Goal: Information Seeking & Learning: Learn about a topic

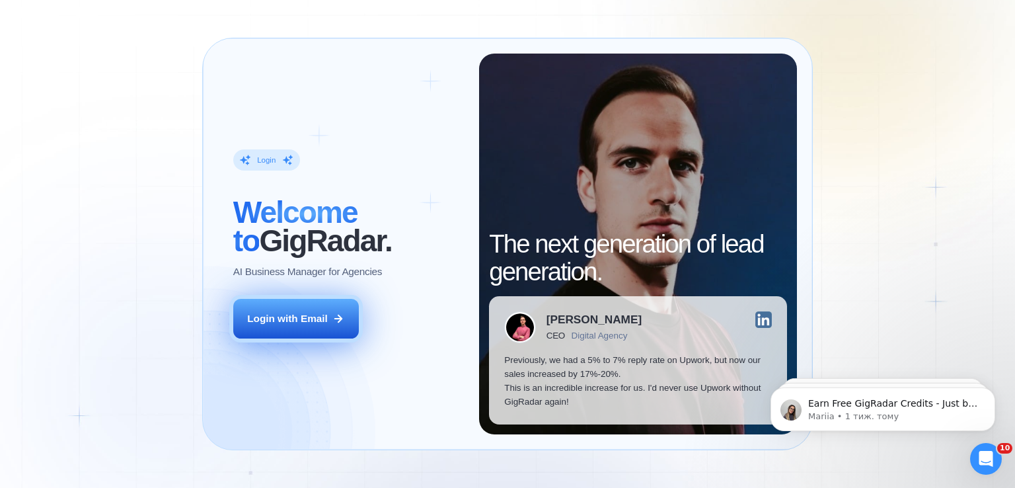
click at [336, 326] on button "Login with Email" at bounding box center [296, 319] width 126 height 40
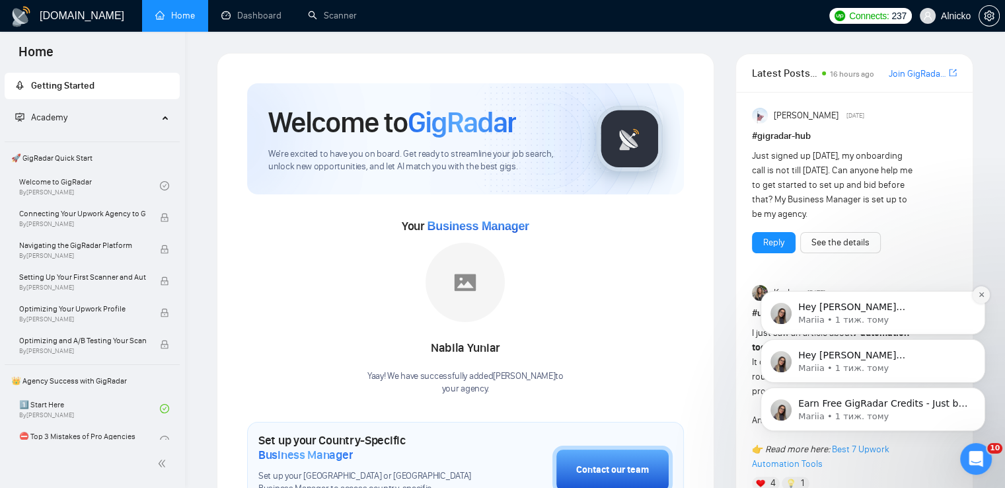
click at [982, 297] on icon "Dismiss notification" at bounding box center [981, 294] width 7 height 7
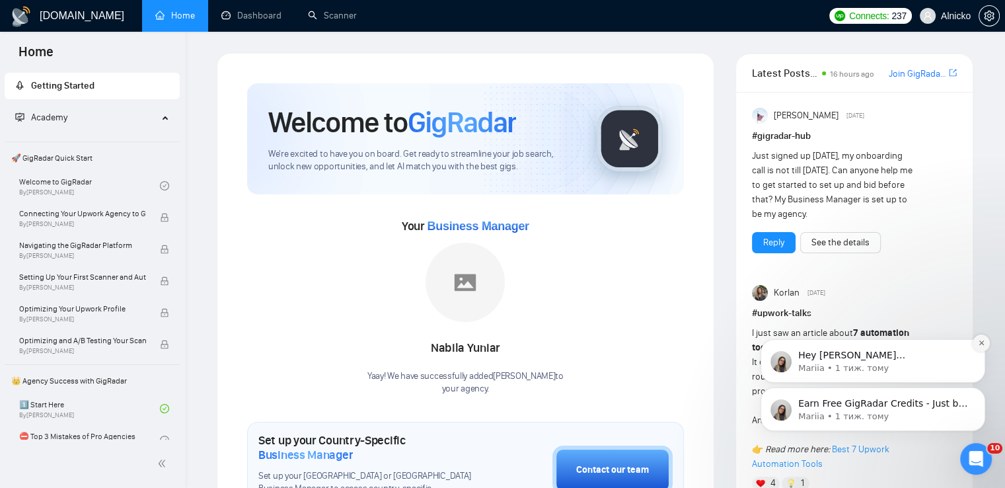
click at [980, 348] on button "Dismiss notification" at bounding box center [980, 342] width 17 height 17
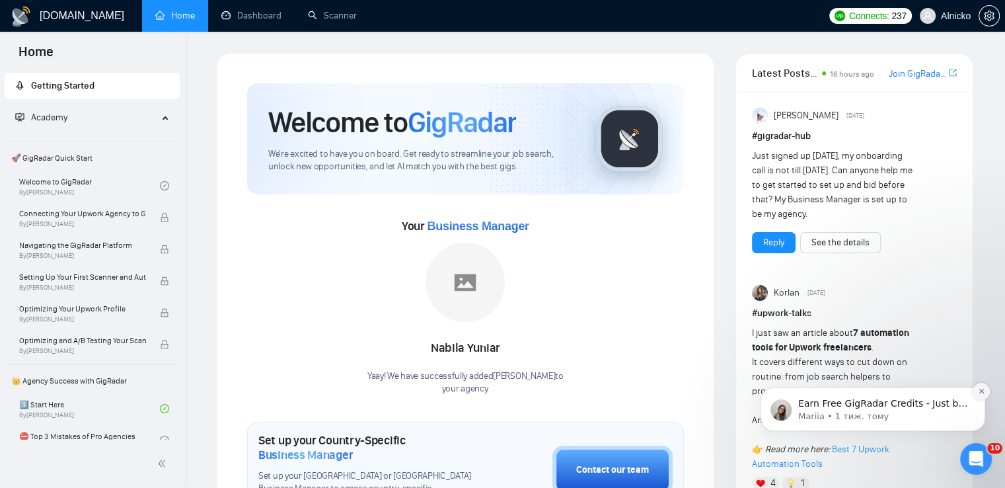
click at [983, 394] on icon "Dismiss notification" at bounding box center [981, 390] width 7 height 7
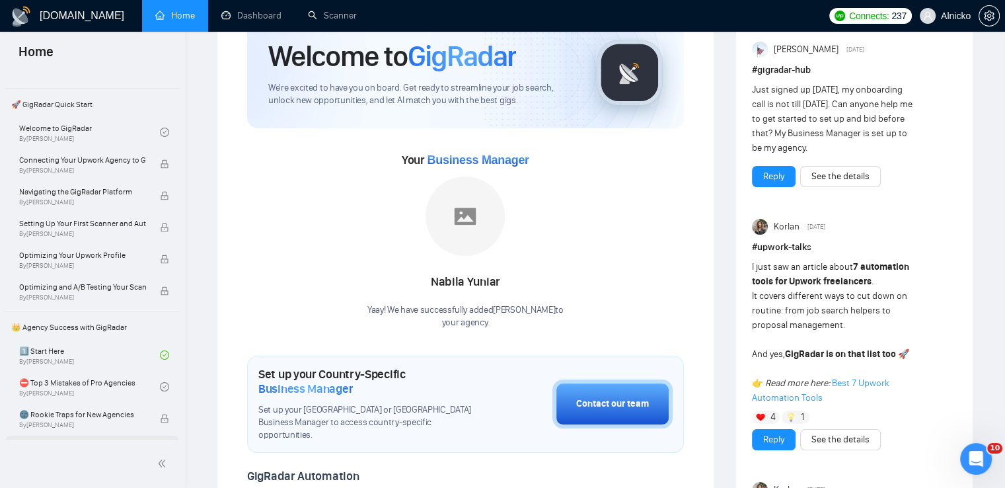
scroll to position [132, 0]
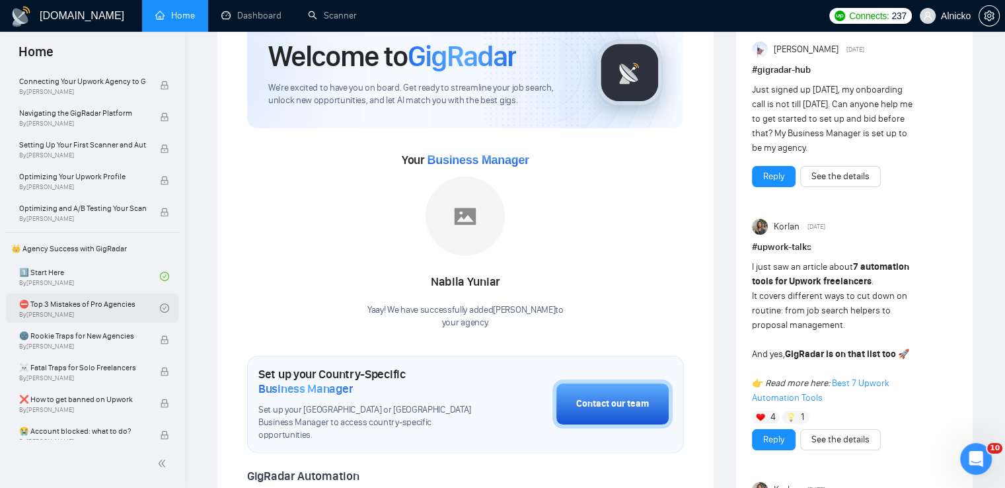
click at [82, 307] on link "⛔ Top 3 Mistakes of Pro Agencies By Vadym Ovcharenko" at bounding box center [89, 307] width 141 height 29
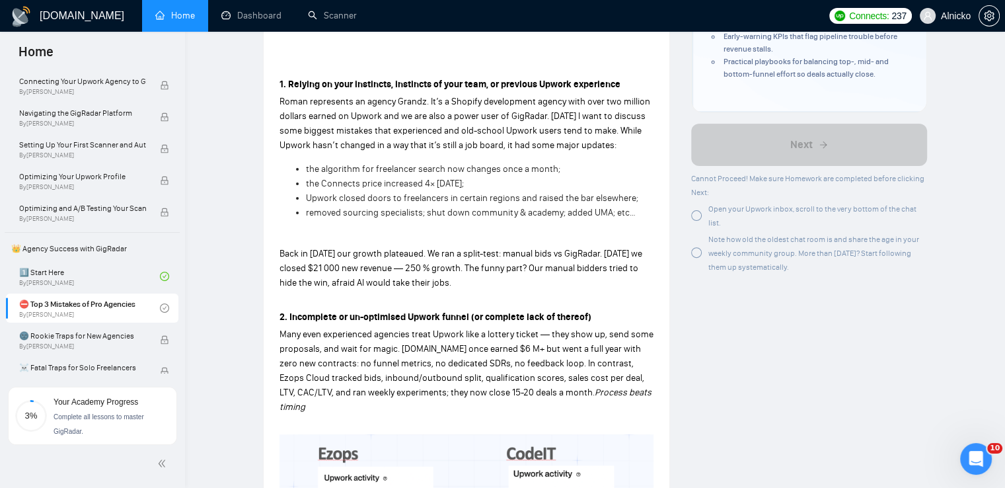
scroll to position [396, 0]
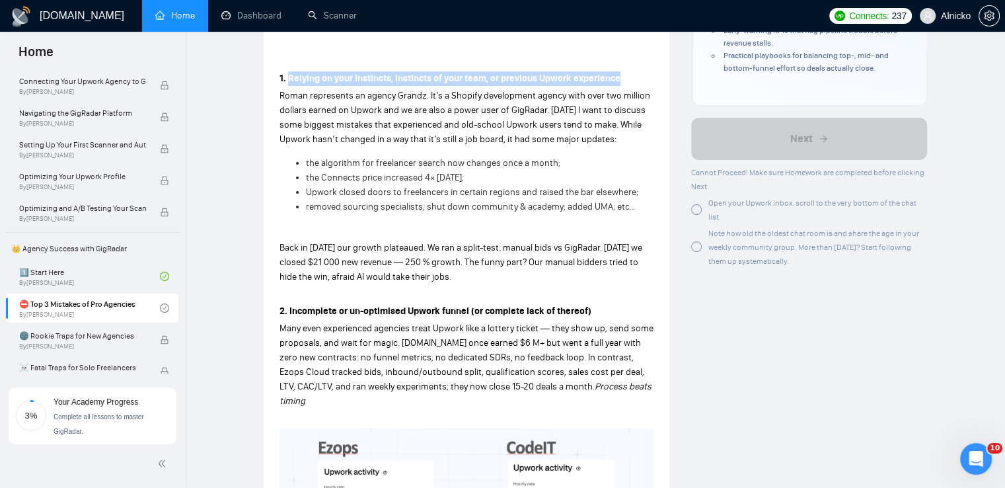
drag, startPoint x: 423, startPoint y: 75, endPoint x: 620, endPoint y: 75, distance: 196.2
click at [620, 75] on strong "1. Relying on your instincts, instincts of your team, or previous Upwork experi…" at bounding box center [449, 78] width 341 height 11
click at [620, 84] on div at bounding box center [620, 84] width 0 height 0
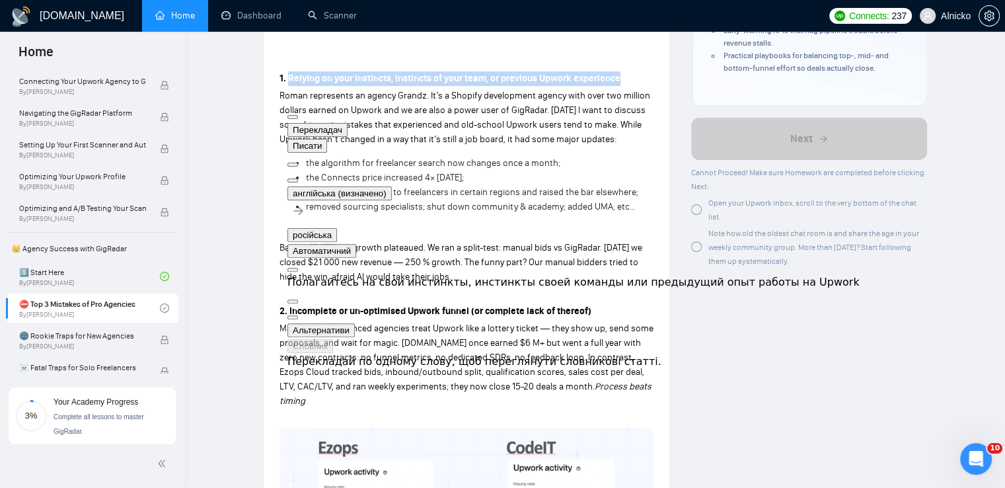
click at [298, 178] on button at bounding box center [292, 180] width 11 height 4
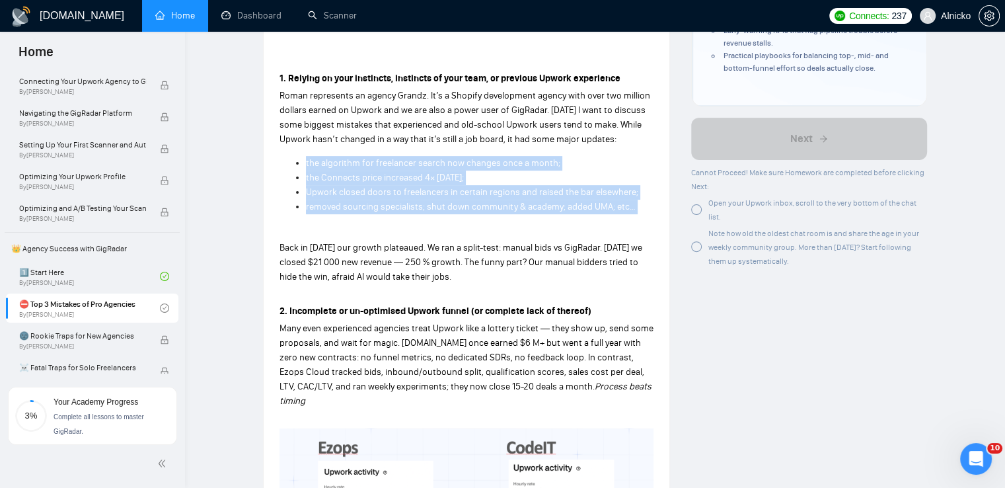
drag, startPoint x: 304, startPoint y: 158, endPoint x: 641, endPoint y: 217, distance: 342.7
click at [641, 217] on div "1. Relying on your instincts, instincts of your team, or previous Upwork experi…" at bounding box center [466, 456] width 374 height 774
click at [279, 214] on div at bounding box center [279, 214] width 0 height 0
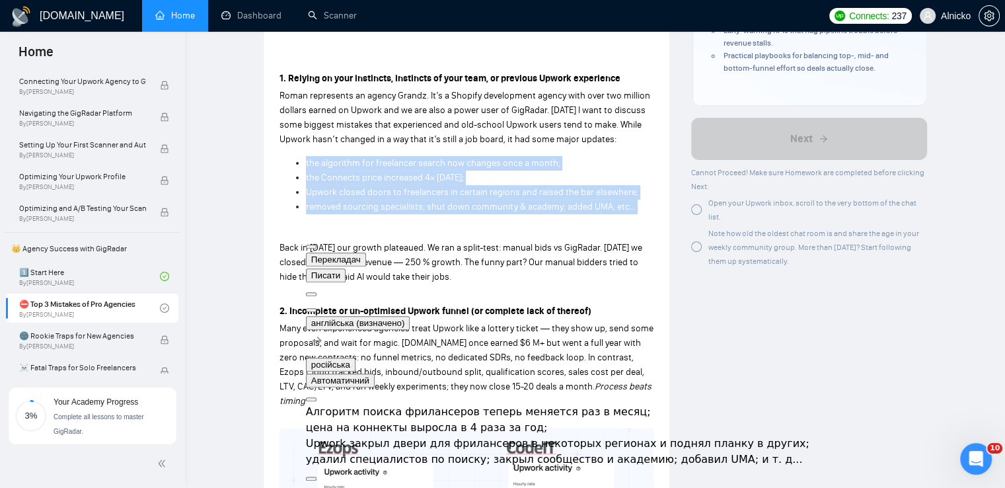
click at [316, 308] on button at bounding box center [311, 310] width 11 height 4
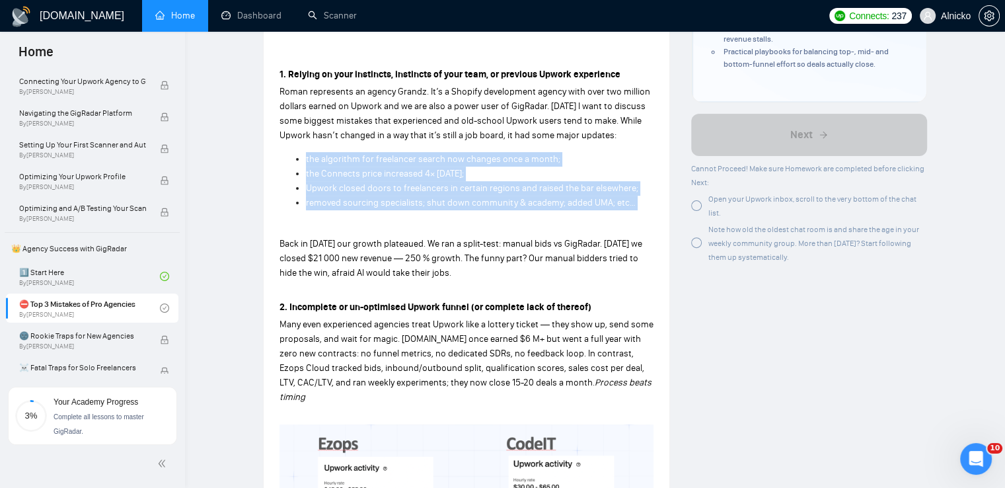
scroll to position [462, 0]
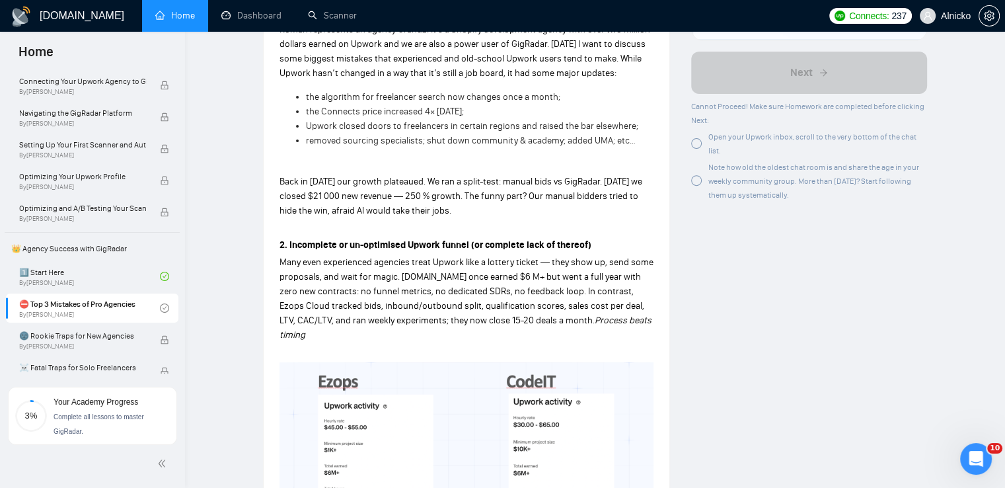
click at [487, 211] on p "Back in 2023 our growth plateaued. We ran a split-test: manual bids vs GigRadar…" at bounding box center [466, 196] width 374 height 44
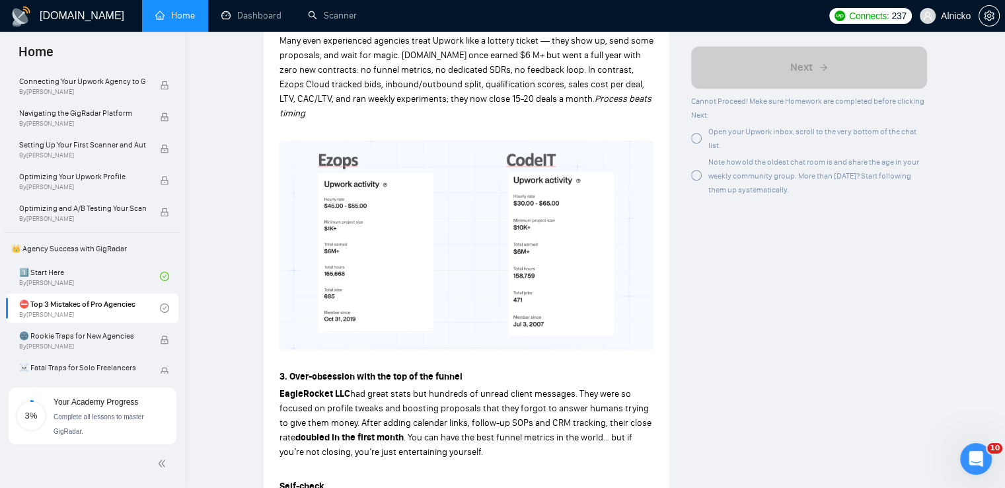
scroll to position [661, 0]
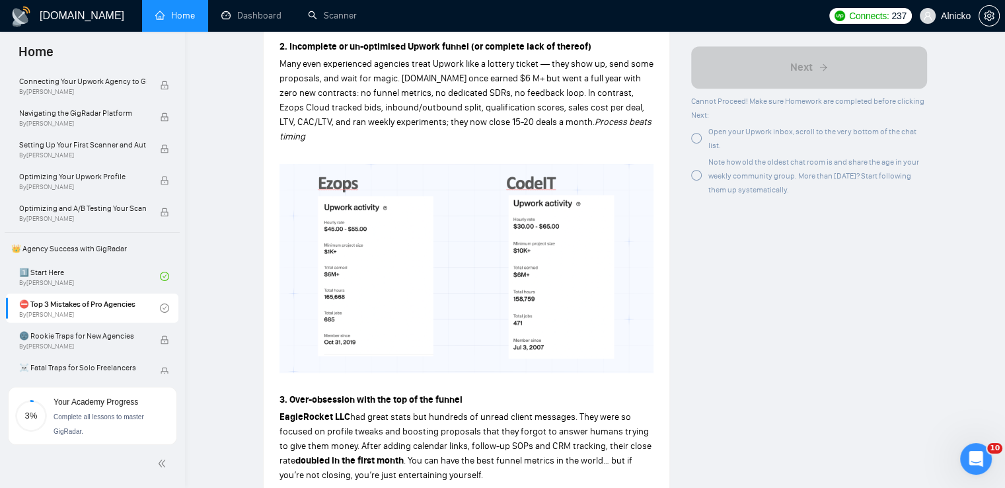
click at [294, 48] on strong "2. Incomplete or un-optimised Upwork funnel (or complete lack of thereof)" at bounding box center [435, 46] width 312 height 11
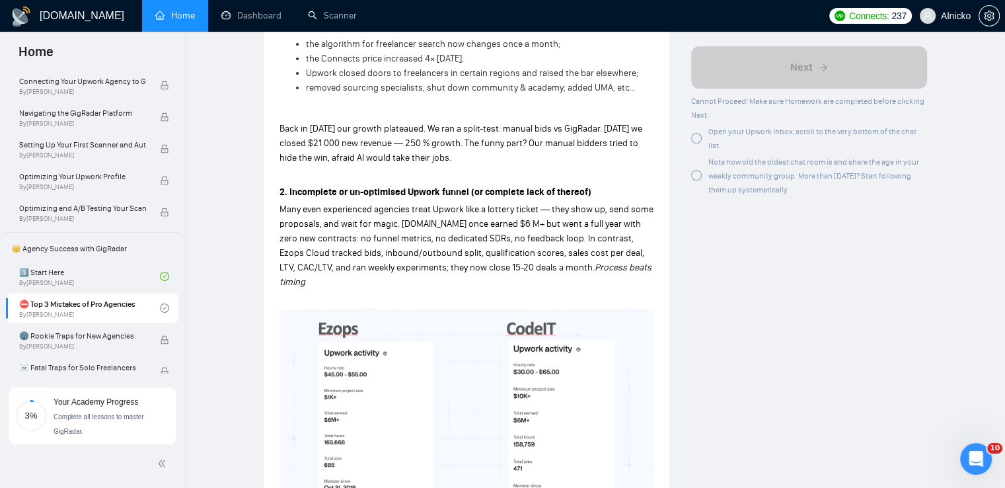
scroll to position [595, 0]
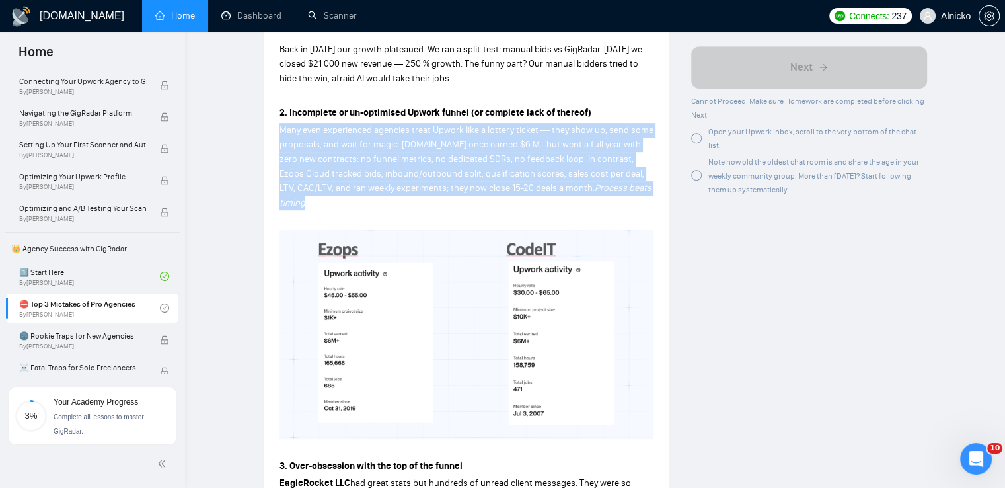
drag, startPoint x: 634, startPoint y: 190, endPoint x: 280, endPoint y: 133, distance: 358.6
click at [280, 133] on p "Many even experienced agencies treat Upwork like a lottery ticket — they show u…" at bounding box center [466, 166] width 374 height 87
click at [279, 104] on div at bounding box center [279, 104] width 0 height 0
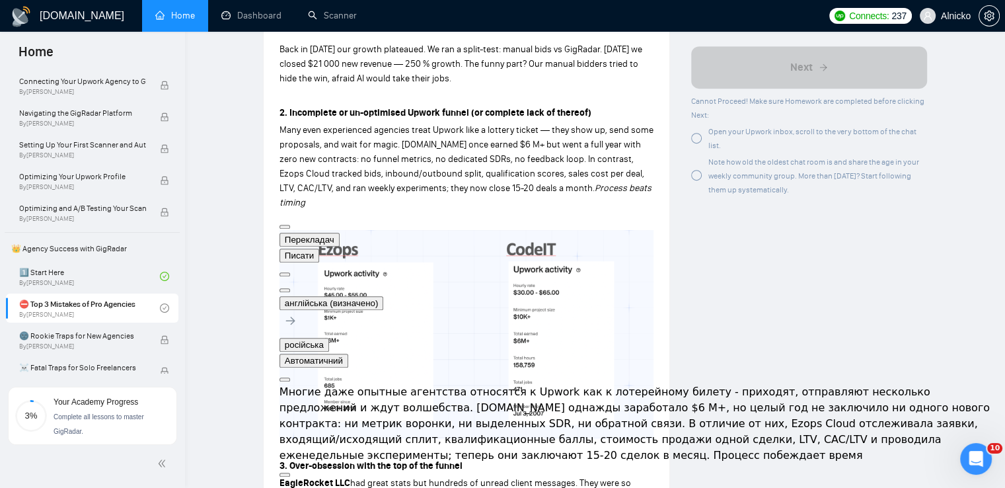
click at [745, 358] on div "Author Vadym Ovcharenko Founder GigRadar Overview This lesson - “Top Mistakes f…" at bounding box center [808, 321] width 257 height 1724
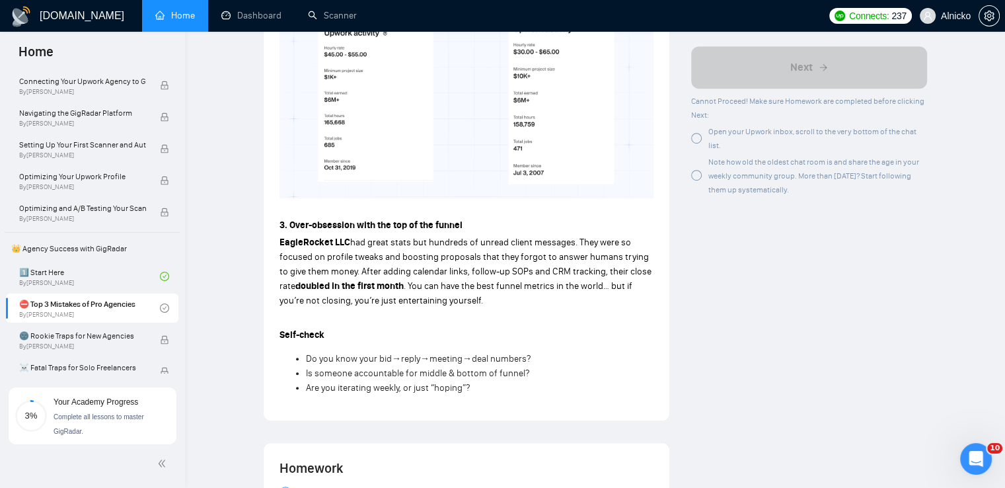
scroll to position [925, 0]
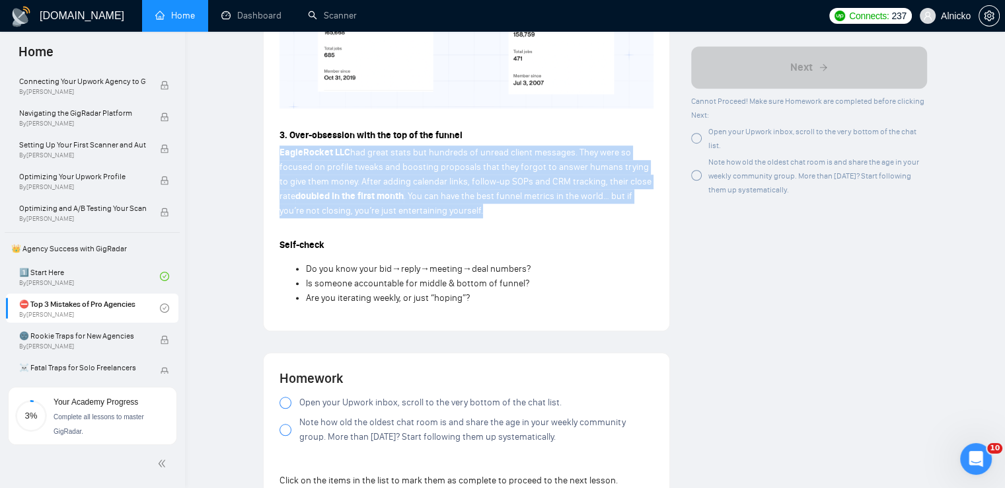
drag, startPoint x: 275, startPoint y: 137, endPoint x: 497, endPoint y: 193, distance: 228.8
click at [480, 201] on div at bounding box center [480, 201] width 0 height 0
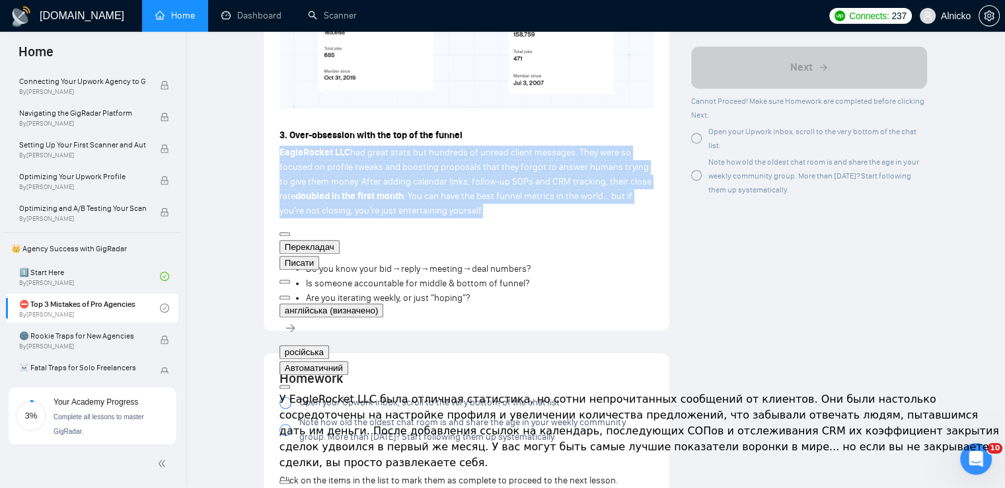
click at [290, 295] on button at bounding box center [284, 297] width 11 height 4
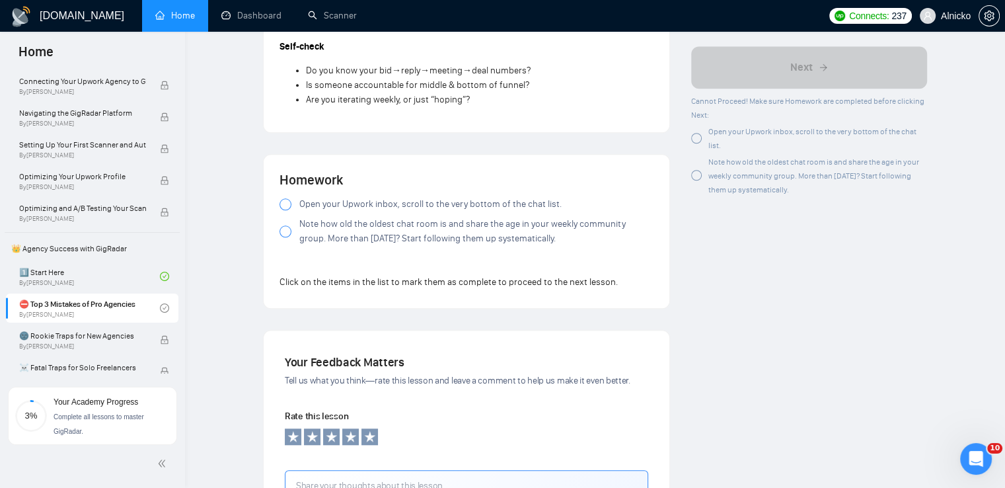
drag, startPoint x: 563, startPoint y: 188, endPoint x: 338, endPoint y: 198, distance: 224.8
click at [338, 198] on div "Open your Upwork inbox, scroll to the very bottom of the chat list. Note how ol…" at bounding box center [466, 224] width 374 height 54
drag, startPoint x: 299, startPoint y: 193, endPoint x: 450, endPoint y: 201, distance: 150.9
click at [450, 201] on div "Open your Upwork inbox, scroll to the very bottom of the chat list. Note how ol…" at bounding box center [466, 224] width 374 height 54
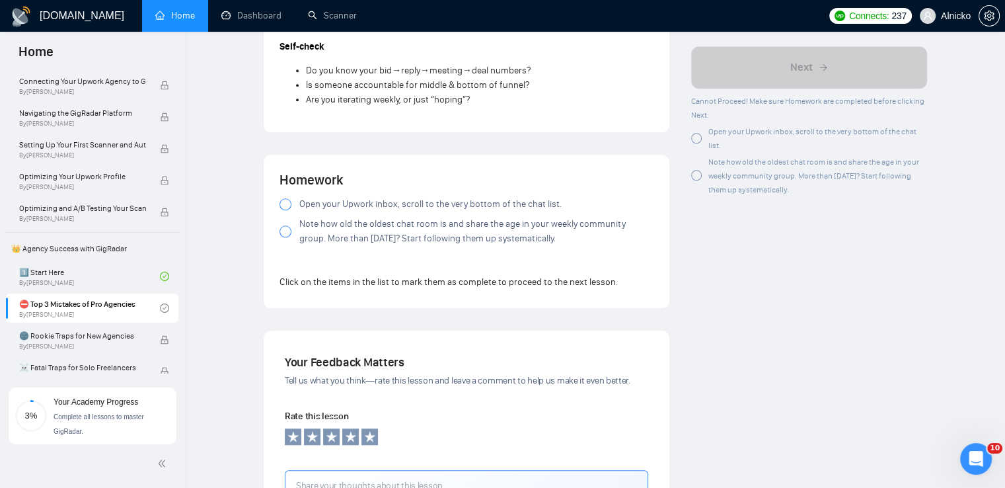
click at [287, 198] on div at bounding box center [285, 204] width 12 height 12
click at [291, 217] on label "Note how old the oldest chat room is and share the age in your weekly community…" at bounding box center [466, 231] width 374 height 29
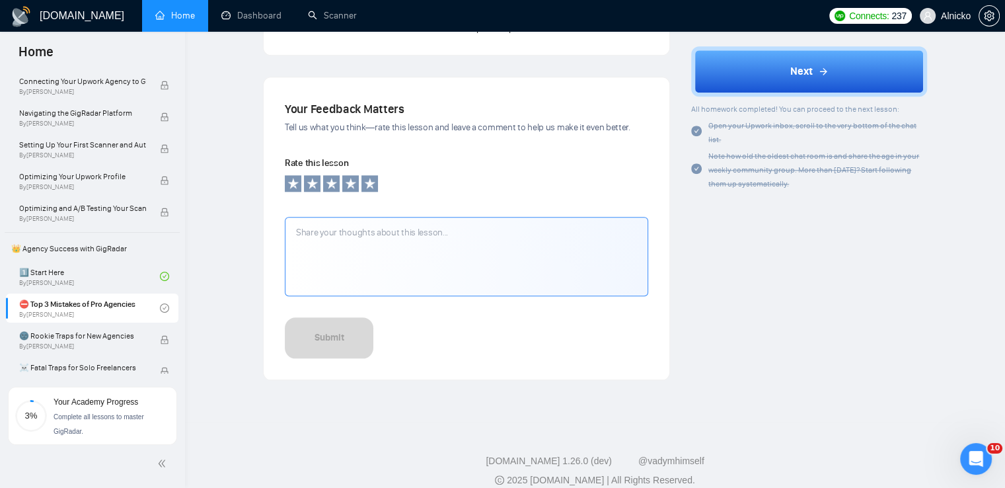
scroll to position [1310, 0]
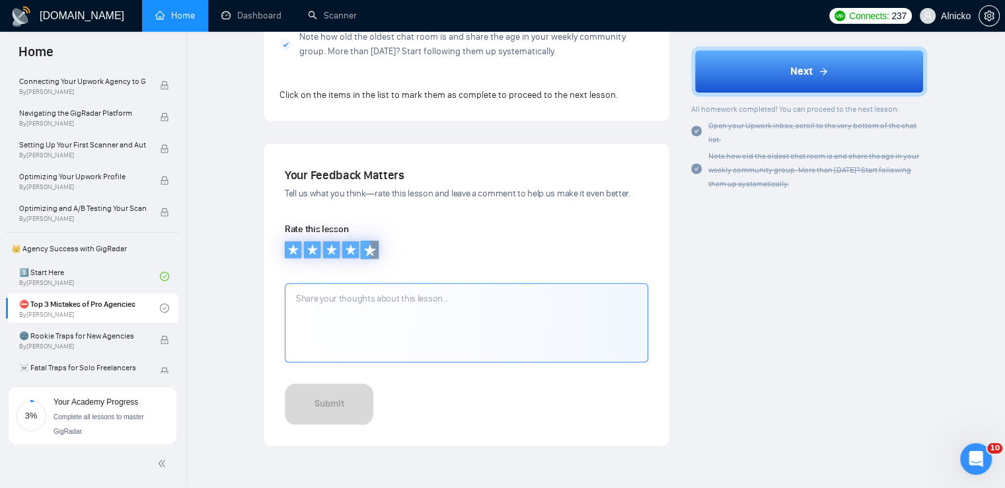
click at [369, 243] on icon at bounding box center [369, 249] width 12 height 12
drag, startPoint x: 377, startPoint y: 233, endPoint x: 386, endPoint y: 235, distance: 9.5
click at [386, 240] on div at bounding box center [466, 250] width 363 height 20
click at [373, 243] on icon at bounding box center [369, 249] width 12 height 12
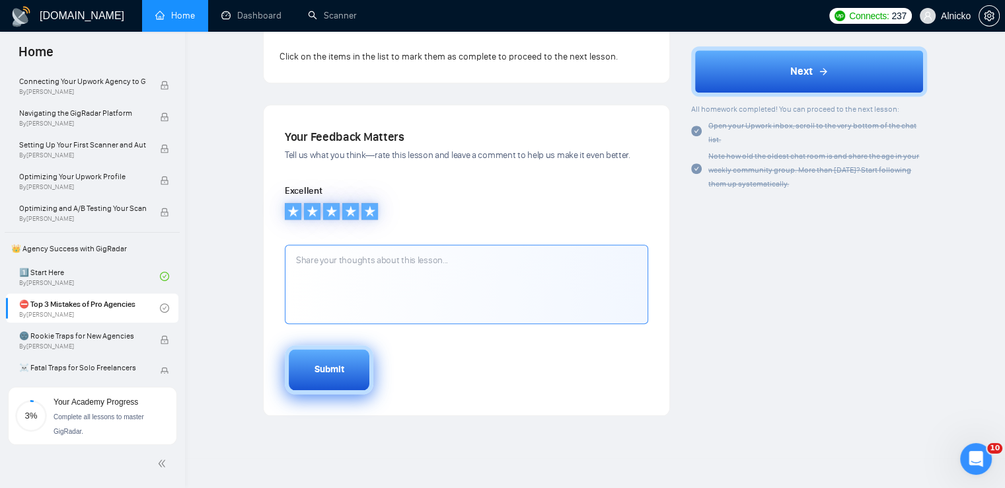
scroll to position [1383, 0]
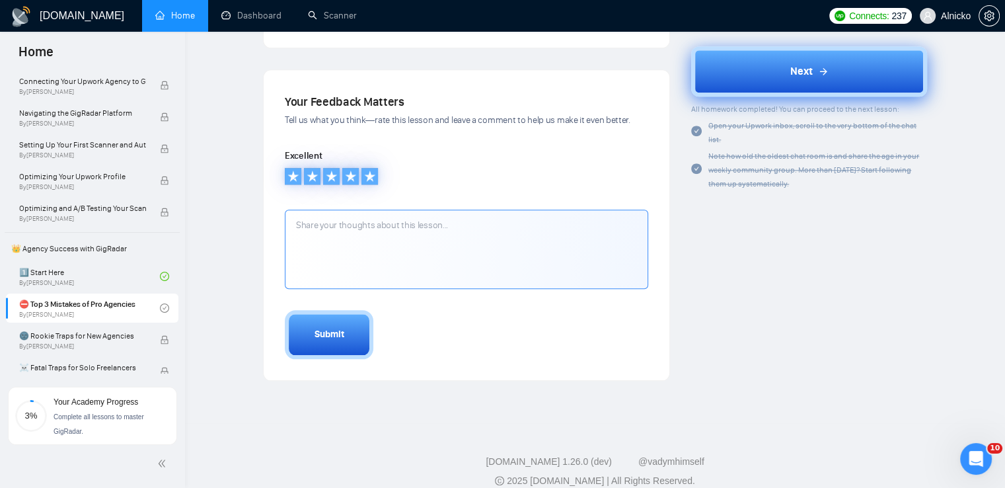
click at [872, 70] on button "Next" at bounding box center [809, 71] width 236 height 50
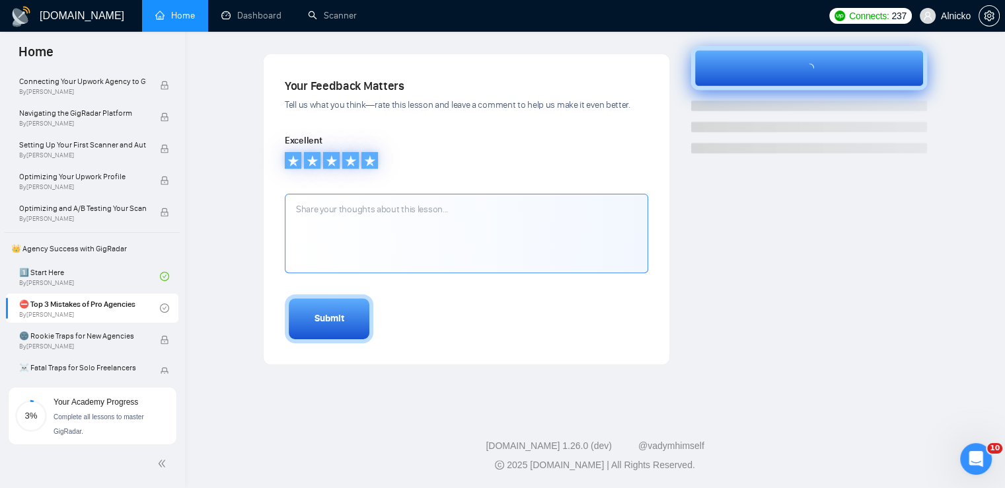
scroll to position [419, 0]
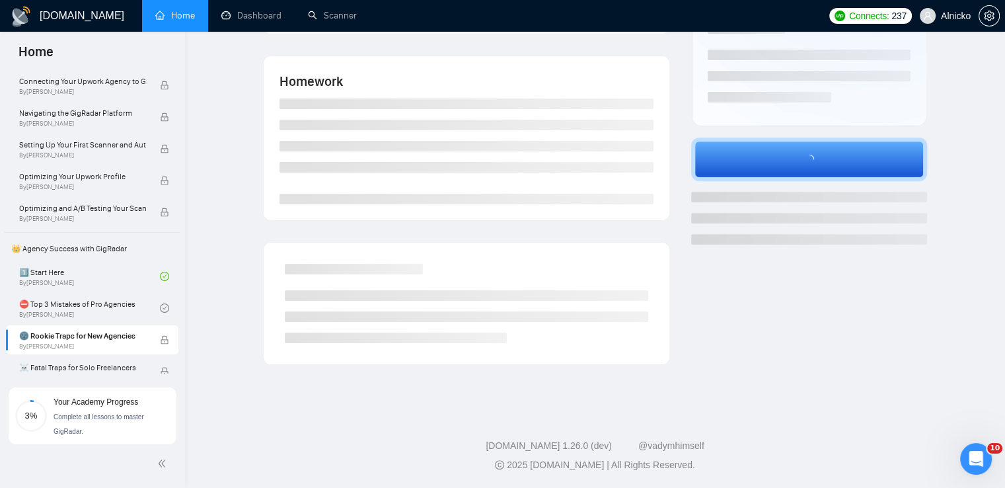
scroll to position [231, 0]
click at [317, 307] on ul at bounding box center [466, 317] width 363 height 53
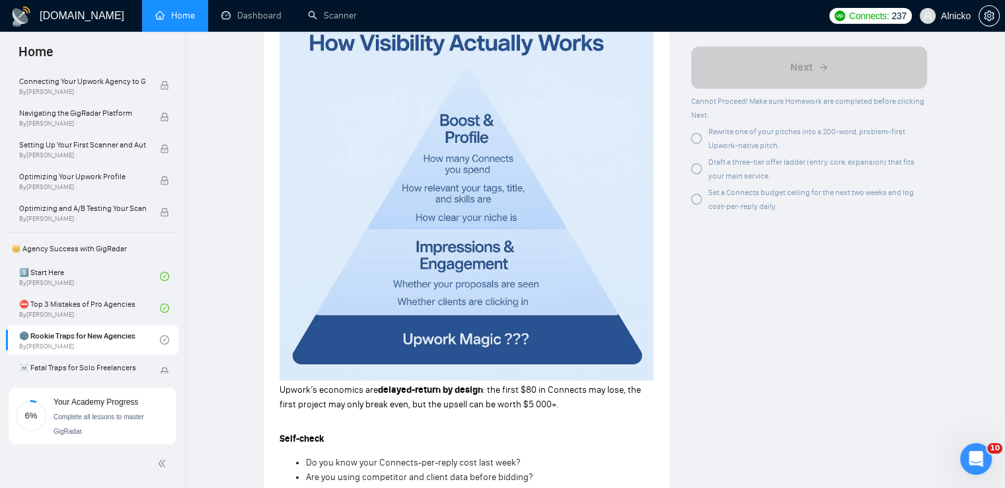
scroll to position [1156, 0]
